Goal: Information Seeking & Learning: Find specific fact

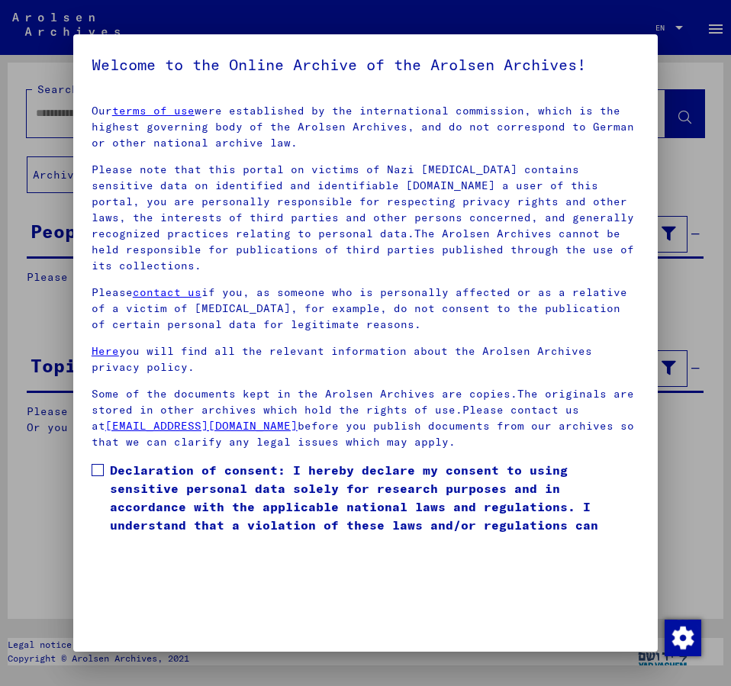
drag, startPoint x: 101, startPoint y: 450, endPoint x: 217, endPoint y: 456, distance: 116.1
click at [110, 461] on label "Declaration of consent: I hereby declare my consent to using sensitive personal…" at bounding box center [366, 507] width 548 height 92
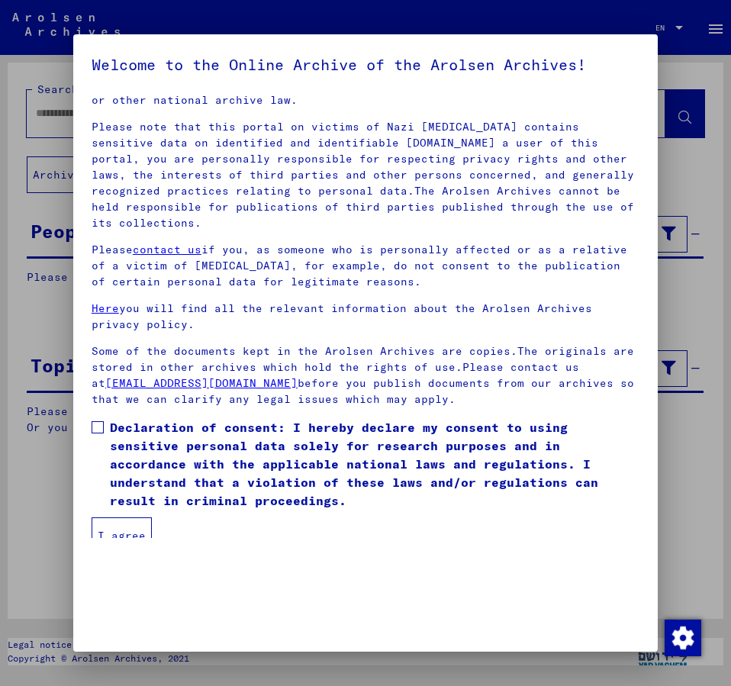
click at [114, 517] on button "I agree" at bounding box center [122, 535] width 60 height 37
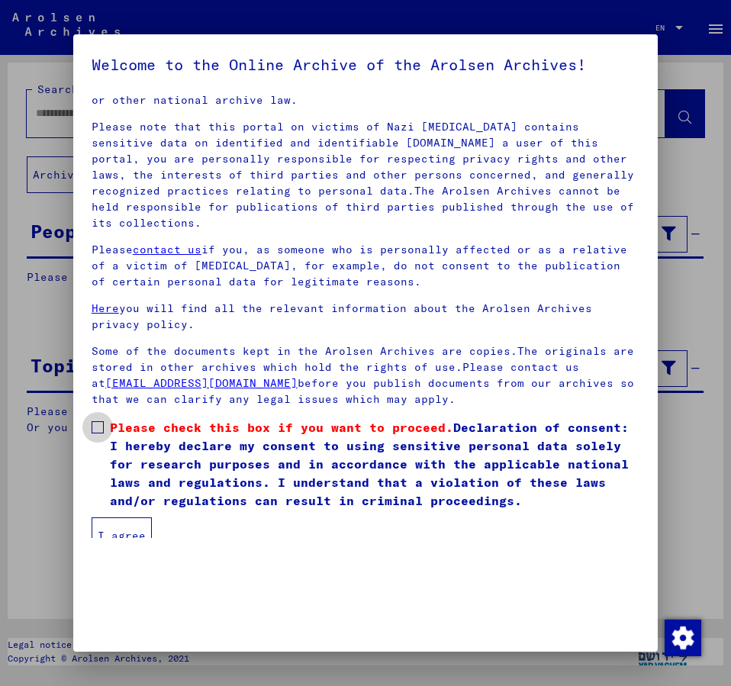
click at [98, 421] on span at bounding box center [98, 427] width 12 height 12
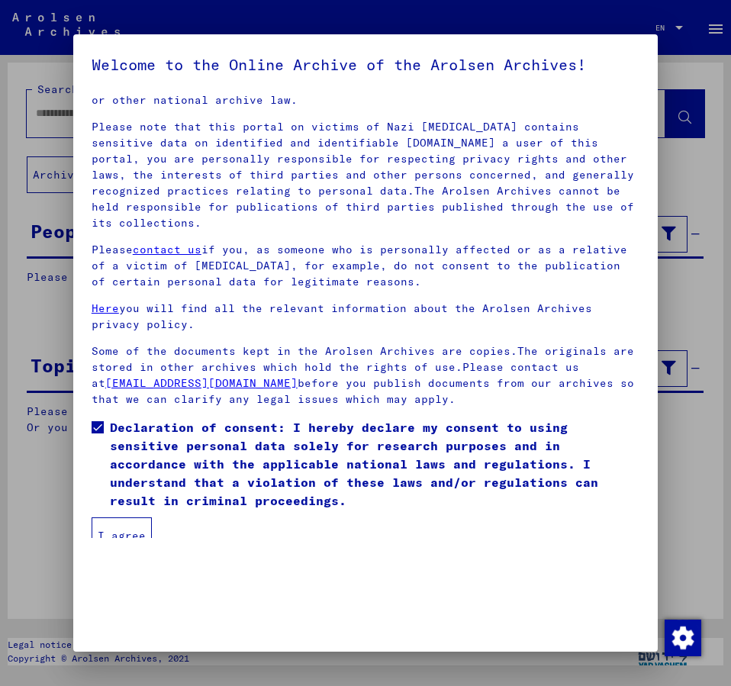
click at [135, 518] on button "I agree" at bounding box center [122, 535] width 60 height 37
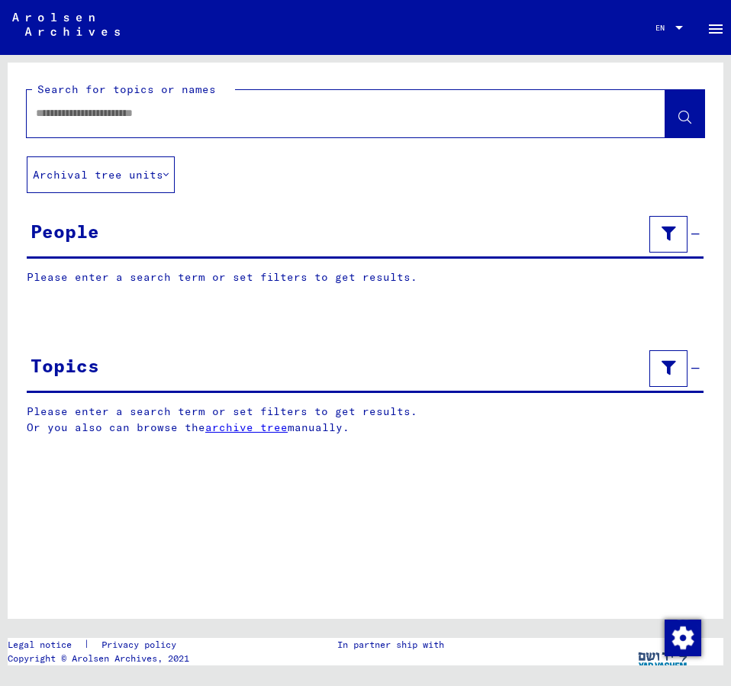
drag, startPoint x: 63, startPoint y: 115, endPoint x: 116, endPoint y: 116, distance: 52.7
click at [63, 116] on input "text" at bounding box center [332, 113] width 593 height 16
type input "*"
click at [34, 112] on div "**********" at bounding box center [328, 113] width 602 height 34
click at [36, 112] on input "**********" at bounding box center [332, 113] width 593 height 16
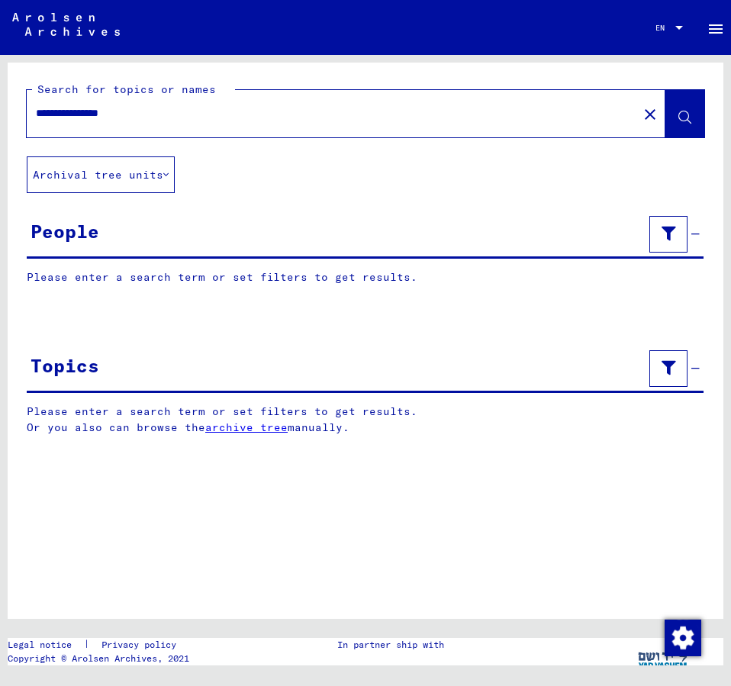
type input "**********"
click at [684, 111] on span at bounding box center [684, 116] width 13 height 16
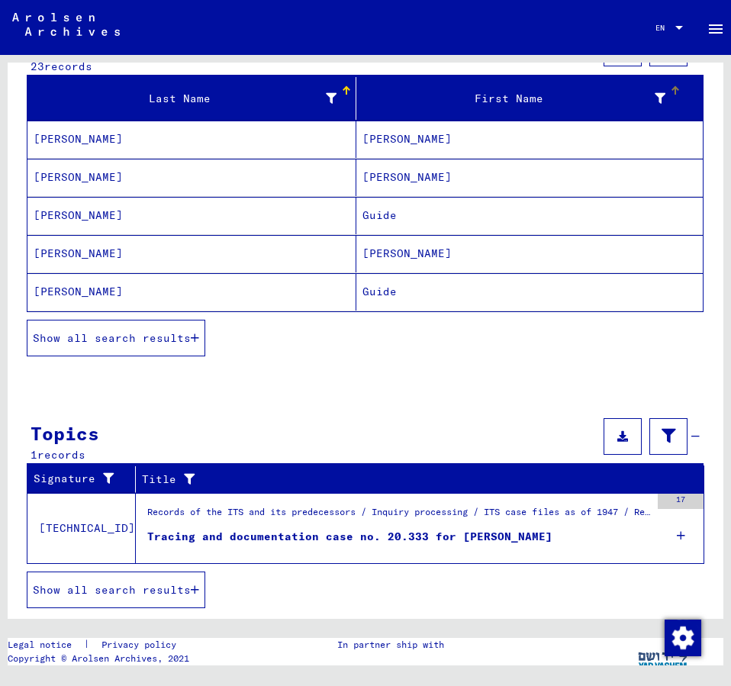
scroll to position [195, 0]
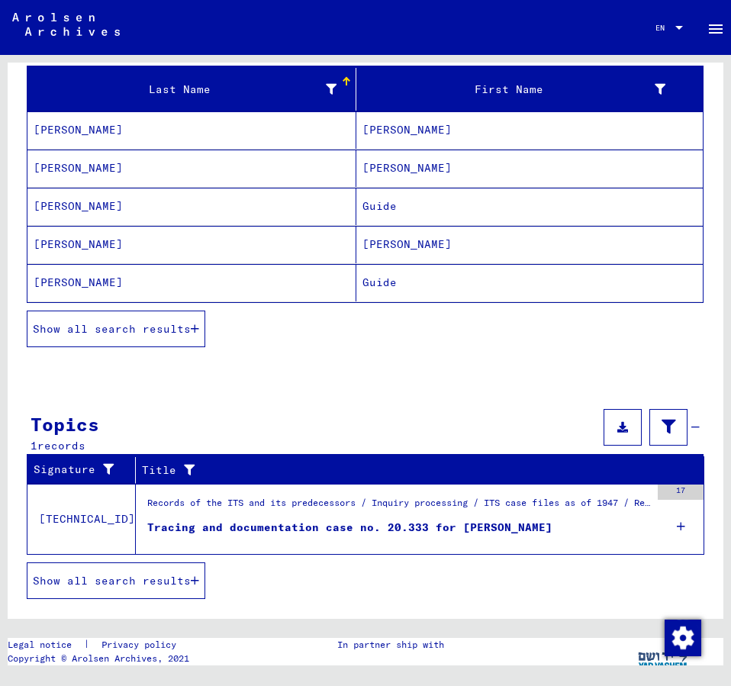
click at [167, 318] on button "Show all search results" at bounding box center [116, 329] width 179 height 37
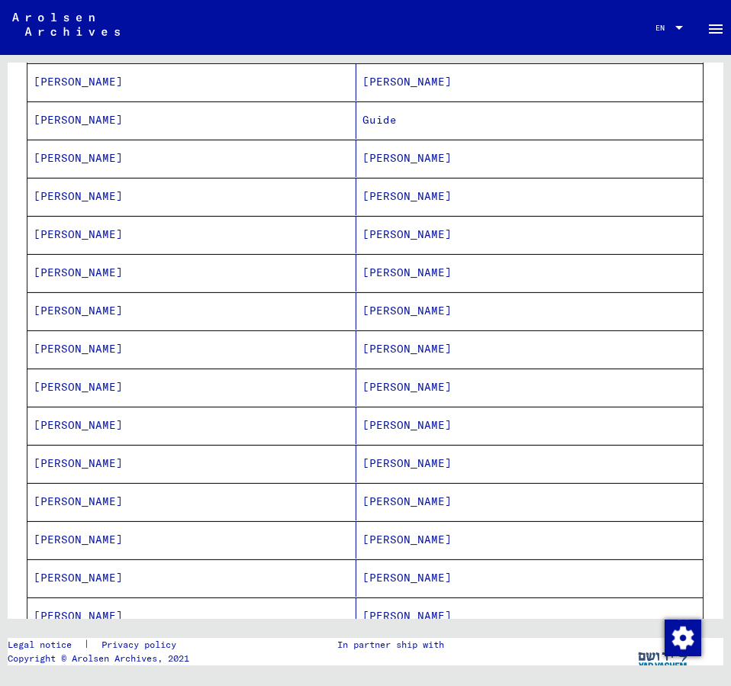
scroll to position [360, 0]
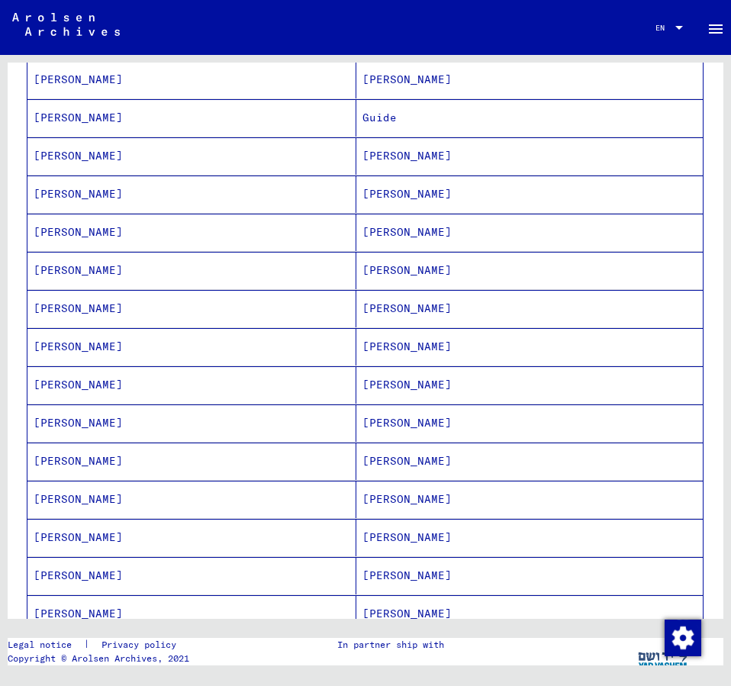
click at [376, 536] on mat-cell "[PERSON_NAME]" at bounding box center [529, 537] width 346 height 37
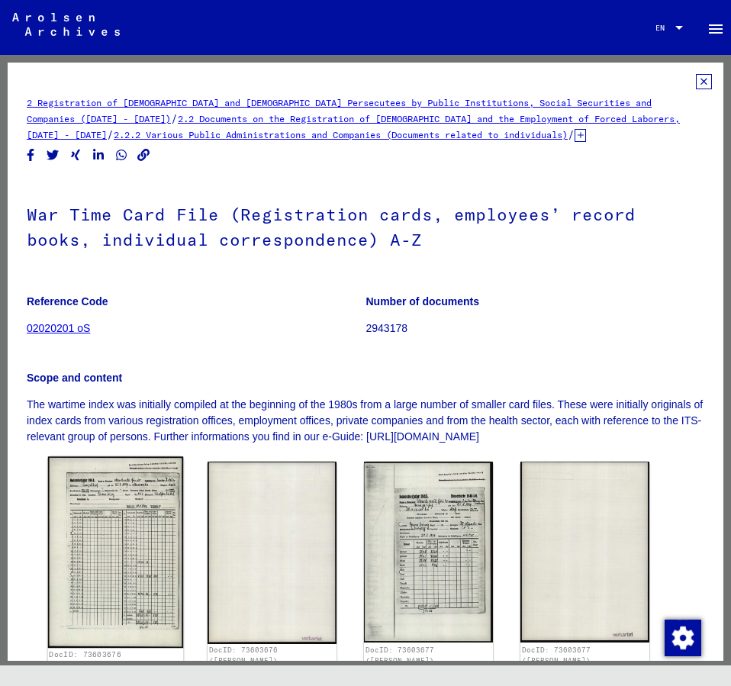
click at [117, 538] on img at bounding box center [115, 552] width 135 height 191
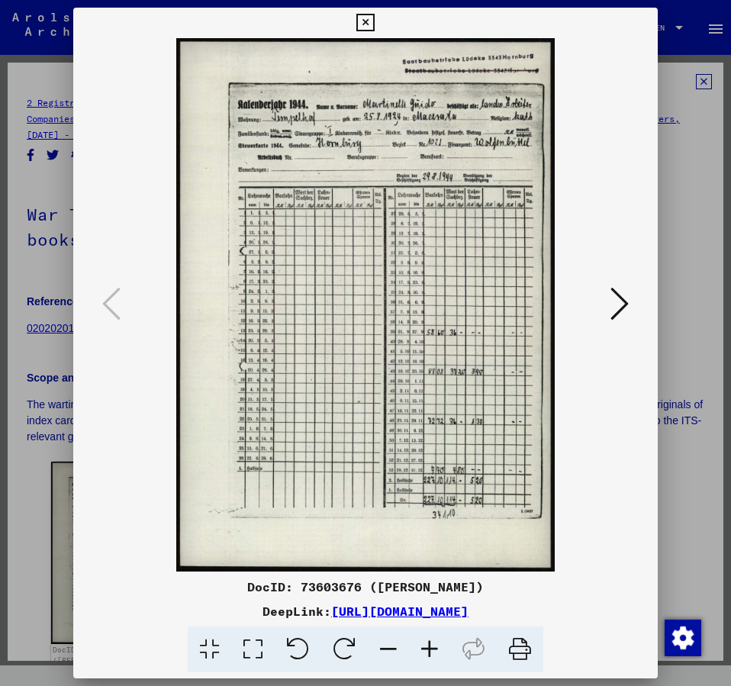
click at [569, 368] on img at bounding box center [365, 304] width 481 height 533
click at [626, 304] on icon at bounding box center [619, 303] width 18 height 37
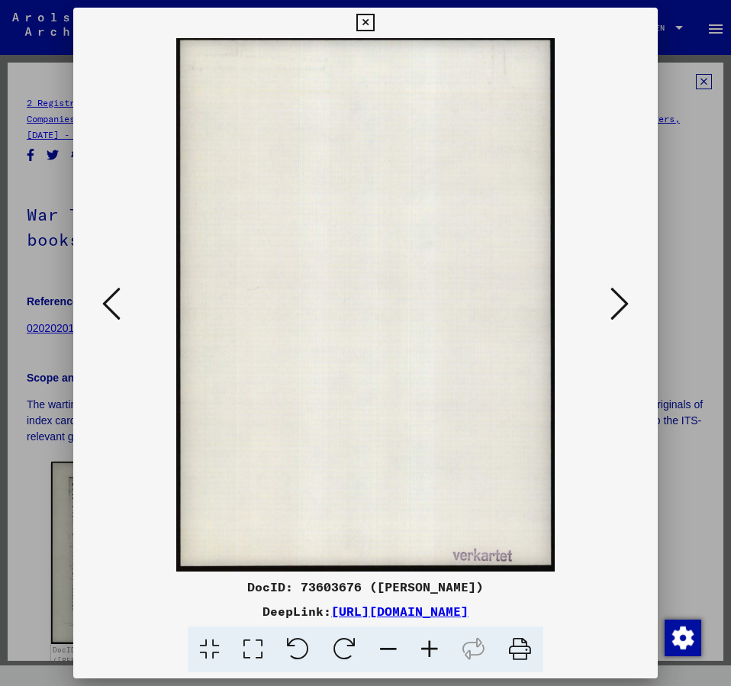
click at [103, 308] on icon at bounding box center [111, 303] width 18 height 37
